Goal: Task Accomplishment & Management: Manage account settings

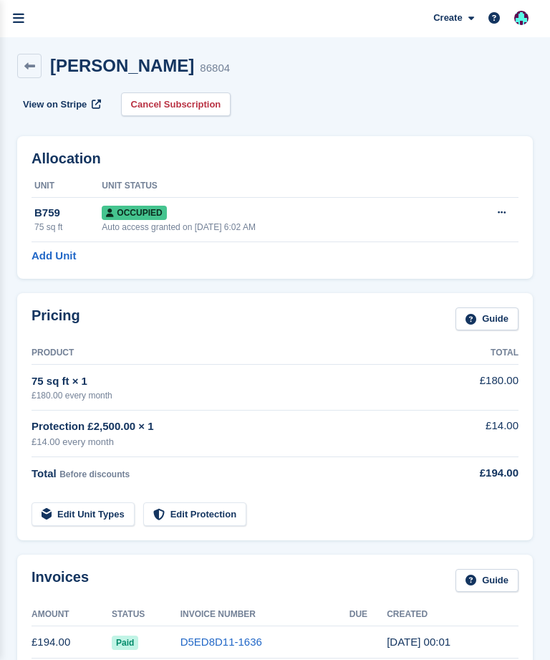
click at [16, 19] on icon "menu" at bounding box center [18, 18] width 11 height 13
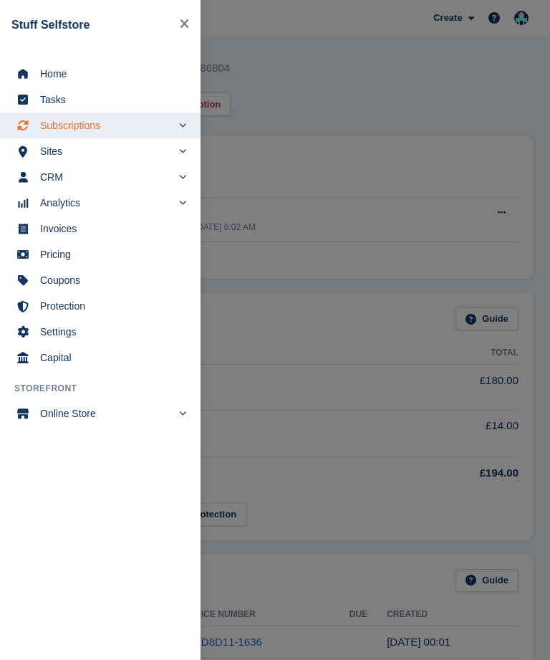
click at [92, 229] on span "Invoices" at bounding box center [109, 228] width 139 height 20
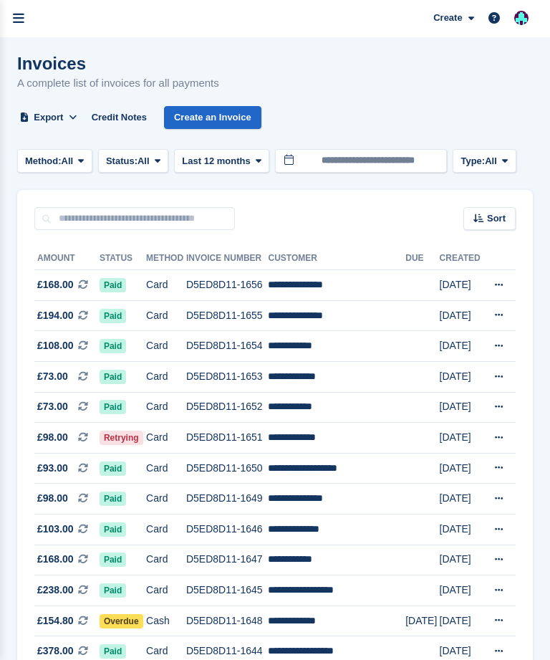
click at [15, 16] on icon "menu" at bounding box center [18, 18] width 11 height 13
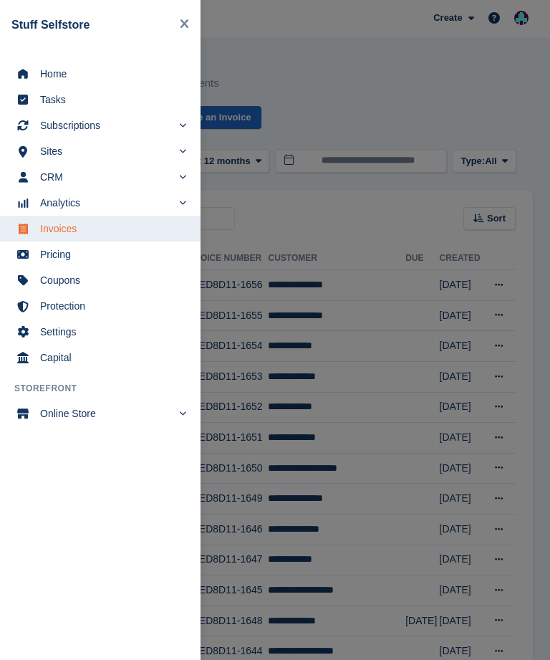
click at [100, 82] on span "Home" at bounding box center [109, 74] width 139 height 20
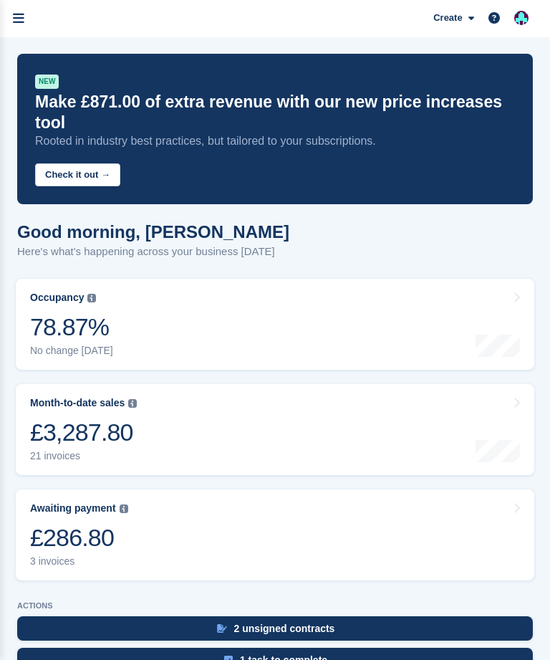
click at [107, 526] on div "£286.80" at bounding box center [79, 537] width 98 height 29
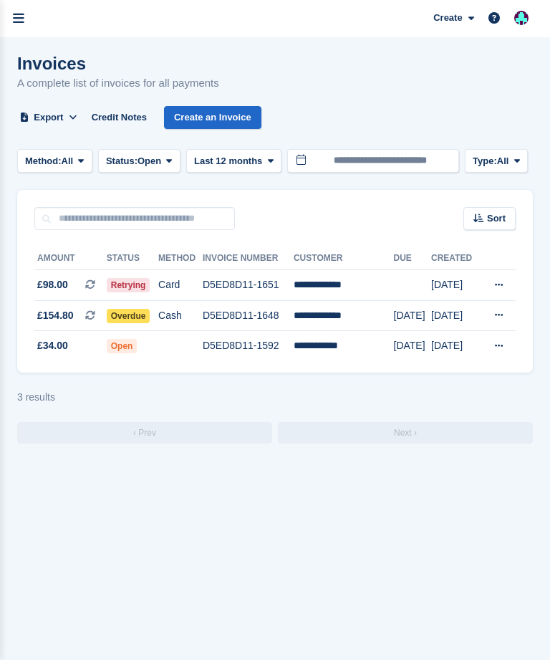
click at [22, 22] on icon "menu" at bounding box center [18, 18] width 11 height 13
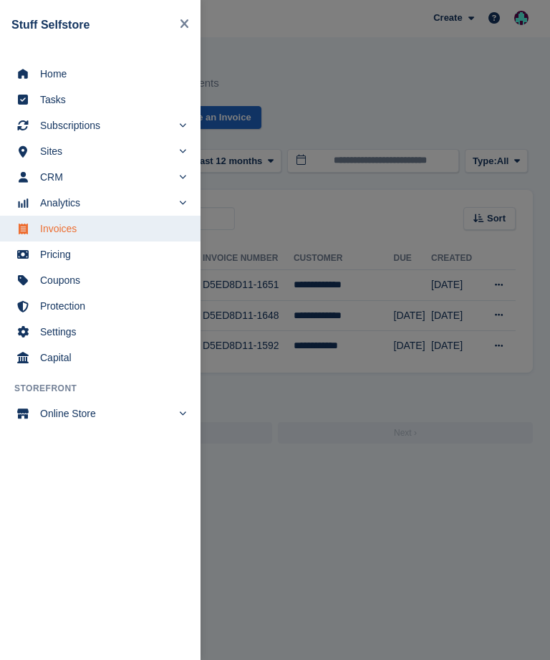
click at [79, 74] on span "Home" at bounding box center [109, 74] width 139 height 20
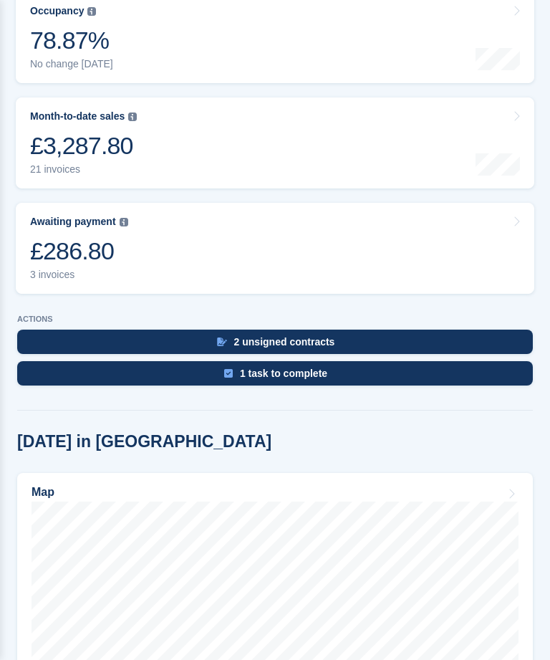
scroll to position [286, 0]
click at [291, 336] on div "2 unsigned contracts" at bounding box center [284, 341] width 101 height 11
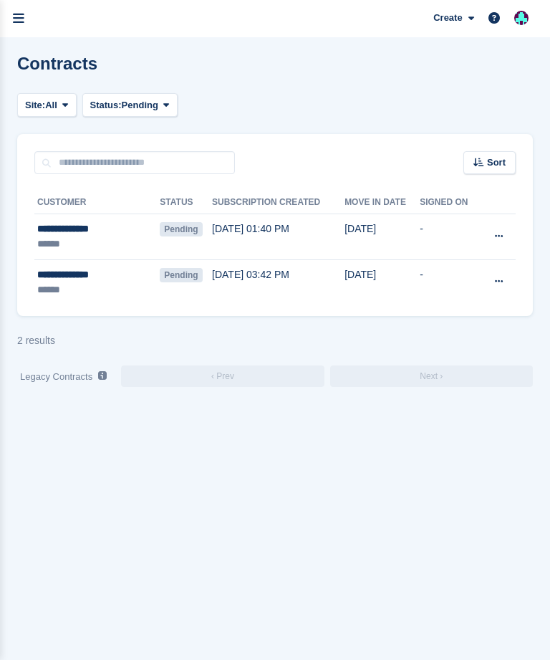
click at [98, 227] on div "**********" at bounding box center [87, 228] width 100 height 15
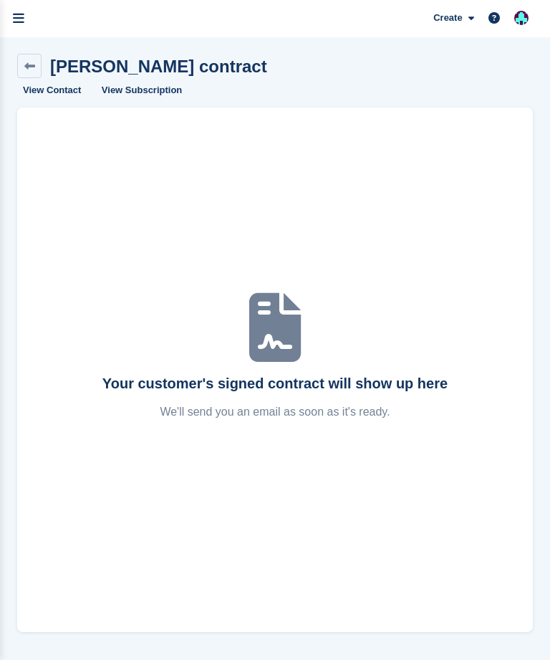
click at [34, 59] on link at bounding box center [29, 66] width 24 height 24
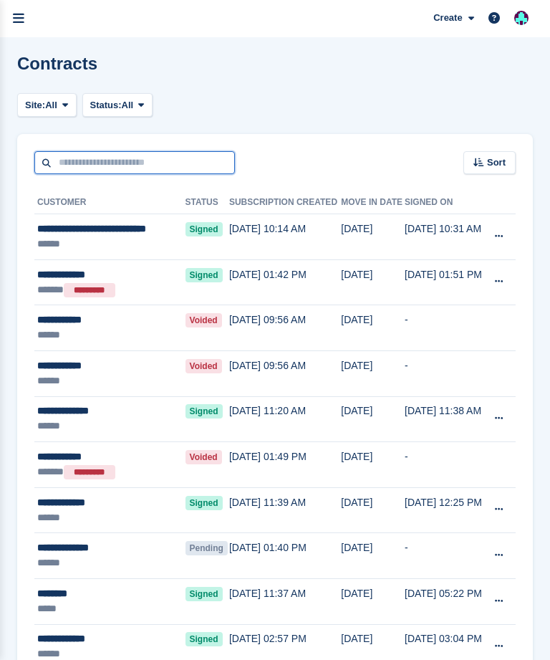
click at [69, 163] on input "text" at bounding box center [134, 163] width 201 height 24
type input "*******"
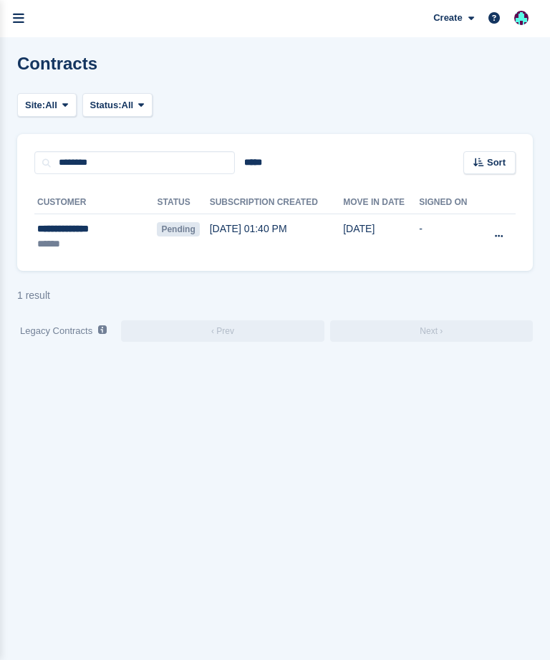
click at [83, 234] on div "**********" at bounding box center [85, 228] width 97 height 15
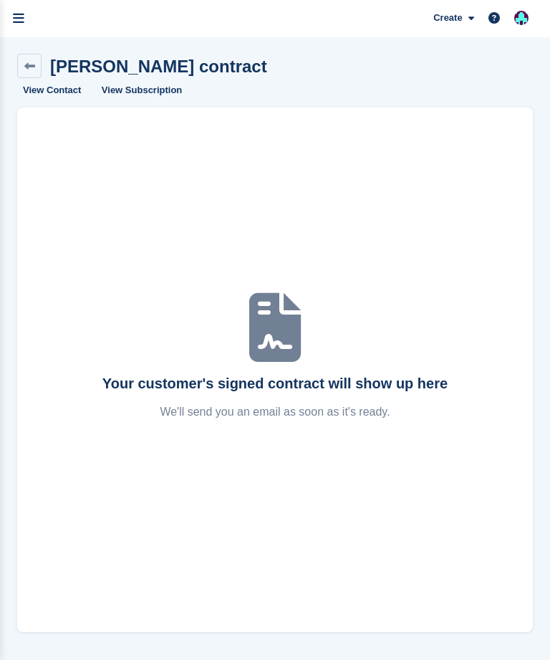
click at [145, 87] on link "View Subscription" at bounding box center [142, 90] width 92 height 24
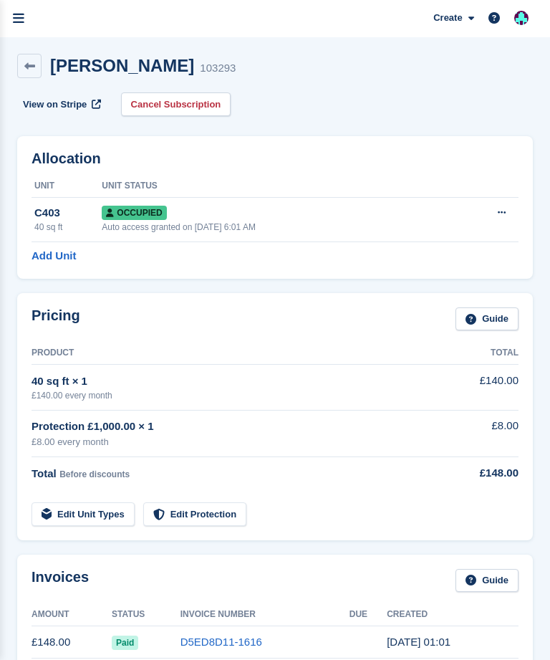
click at [27, 64] on icon at bounding box center [29, 66] width 11 height 11
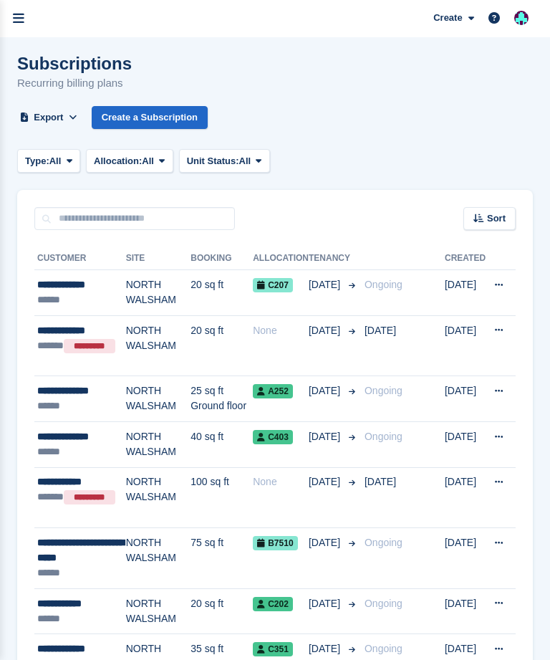
click at [14, 22] on icon "menu" at bounding box center [18, 18] width 11 height 13
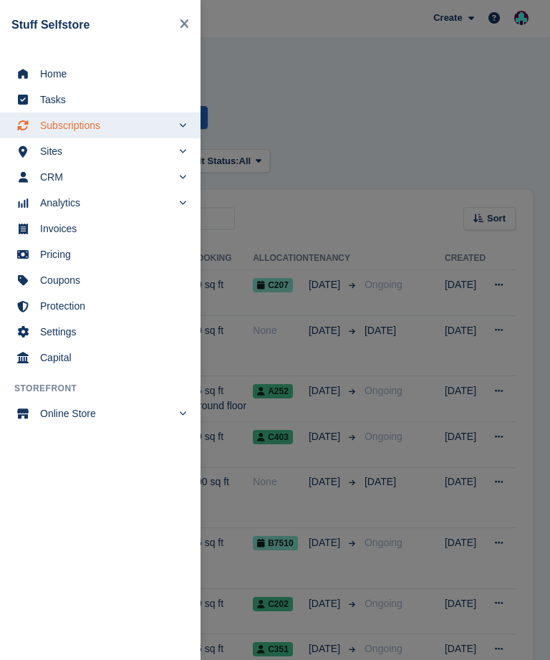
click at [67, 66] on span "Home" at bounding box center [109, 74] width 139 height 20
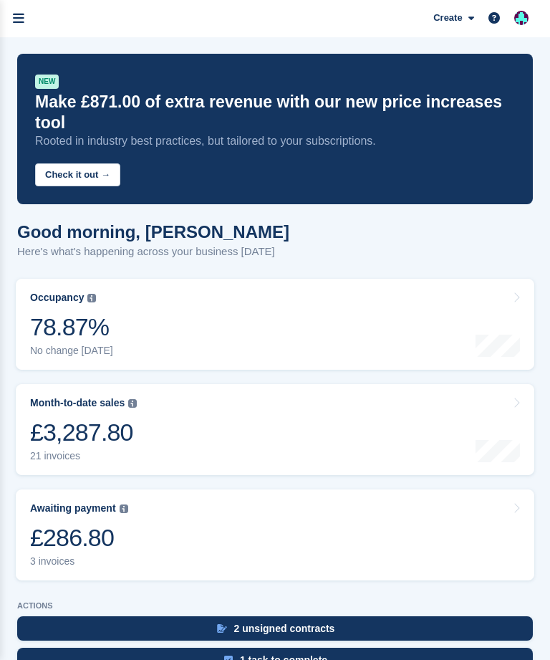
click at [18, 21] on icon "menu" at bounding box center [18, 18] width 11 height 13
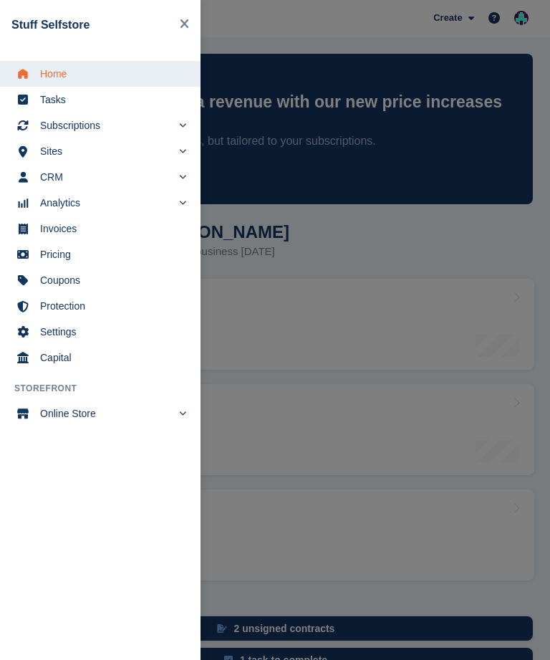
click at [110, 127] on span "Subscriptions" at bounding box center [106, 125] width 132 height 20
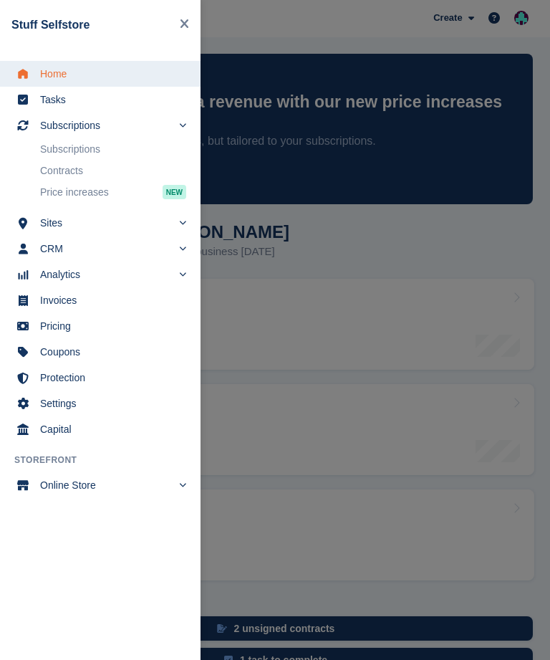
click at [79, 171] on link "Contracts" at bounding box center [113, 170] width 146 height 20
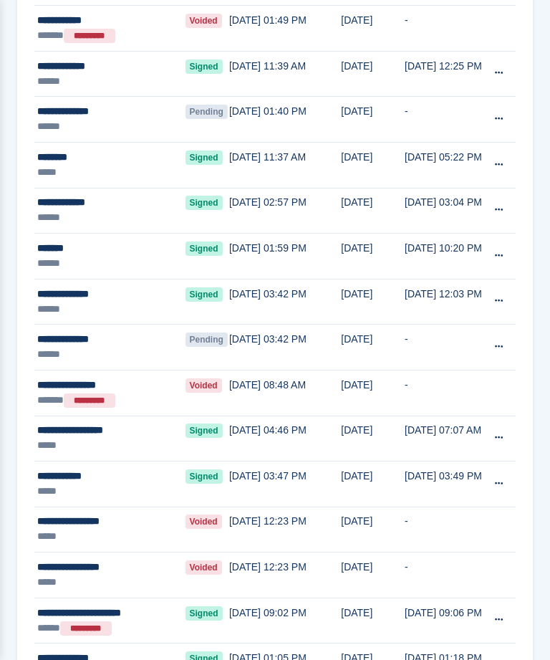
scroll to position [437, 0]
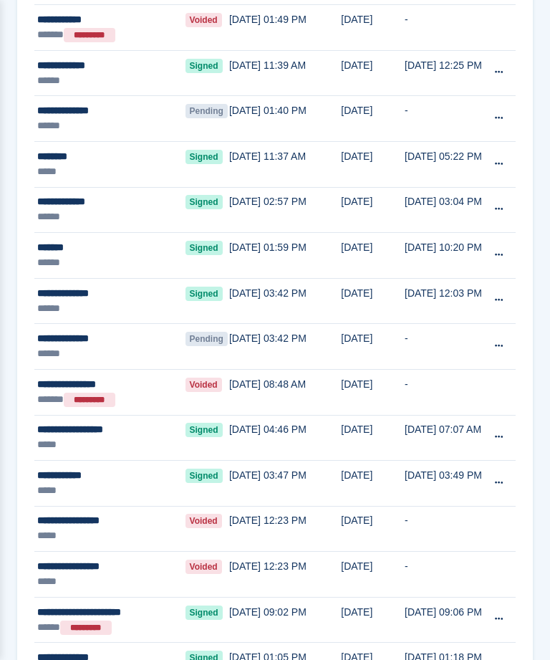
click at [84, 339] on div "**********" at bounding box center [108, 338] width 143 height 15
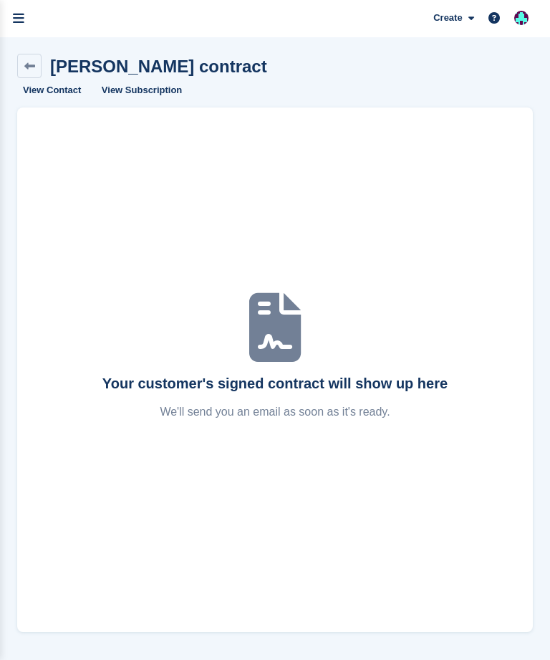
click at [138, 85] on link "View Subscription" at bounding box center [142, 90] width 92 height 24
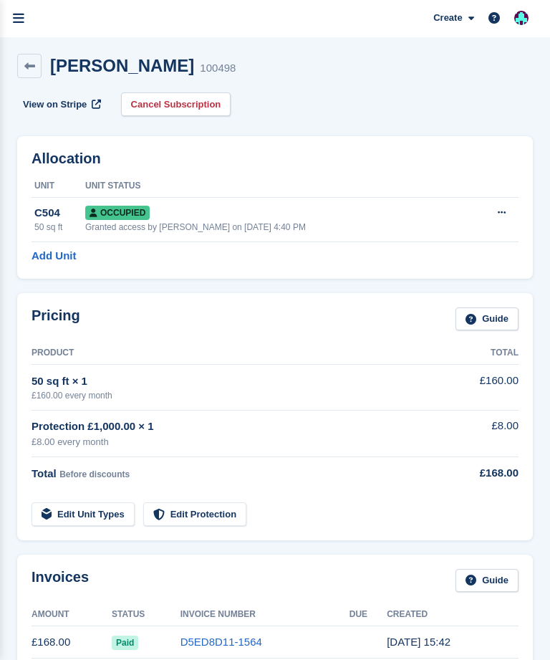
click at [20, 20] on icon "menu" at bounding box center [18, 18] width 11 height 13
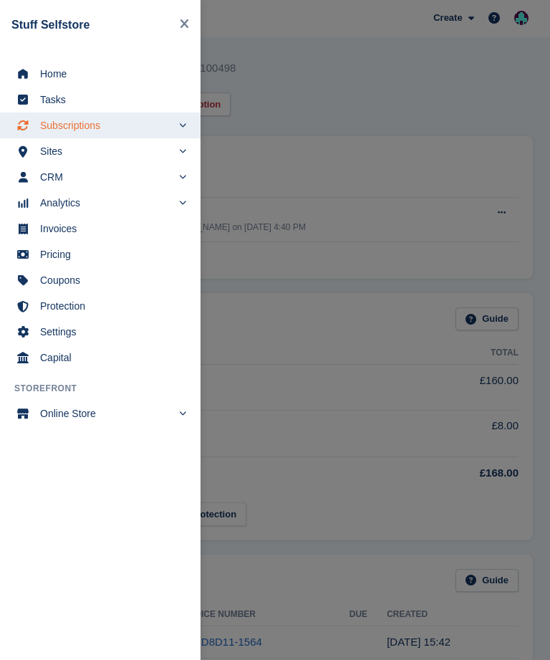
click at [84, 66] on span "Home" at bounding box center [109, 74] width 139 height 20
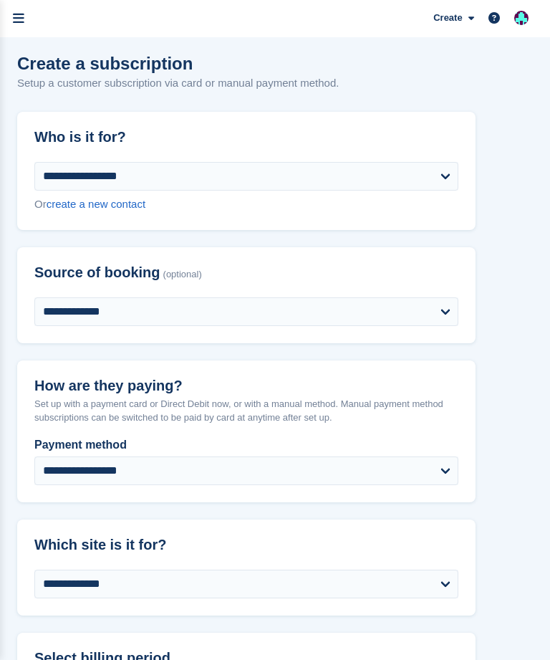
select select "****"
select select
click at [19, 19] on icon "menu" at bounding box center [18, 18] width 11 height 13
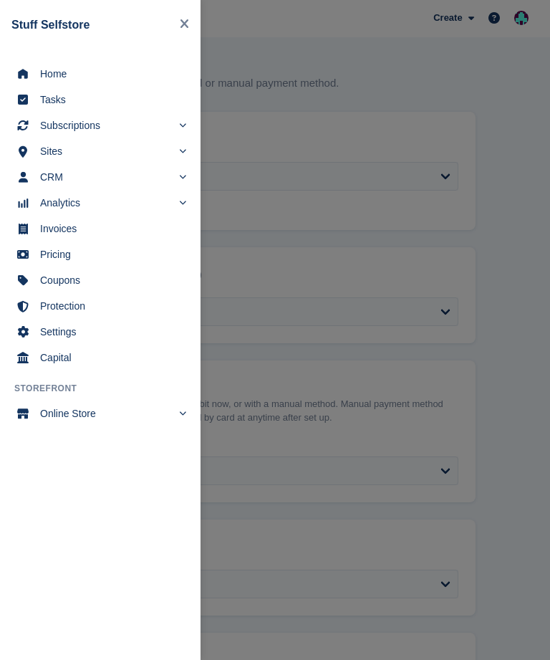
click at [101, 82] on span "Home" at bounding box center [109, 74] width 139 height 20
